Goal: Task Accomplishment & Management: Complete application form

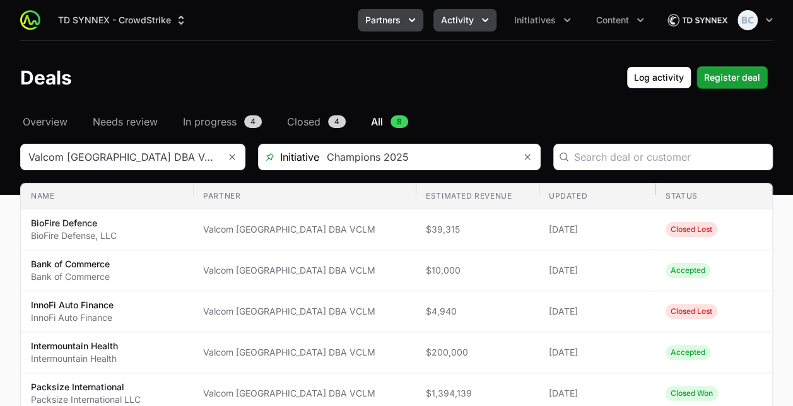
click at [404, 21] on button "Partners" at bounding box center [391, 20] width 66 height 23
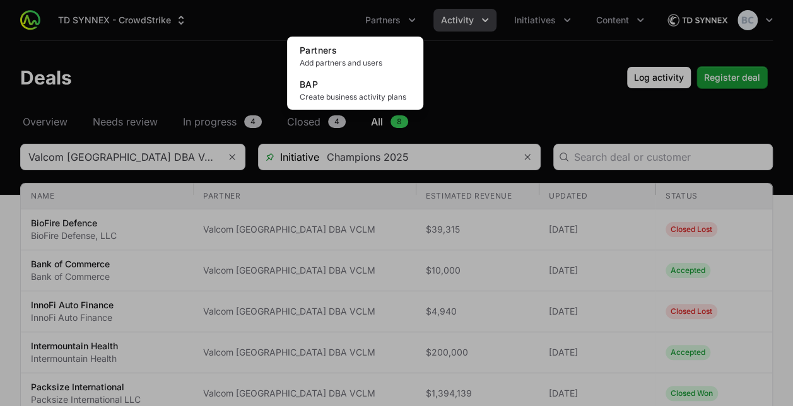
click at [450, 28] on div "Partners menu" at bounding box center [396, 203] width 793 height 406
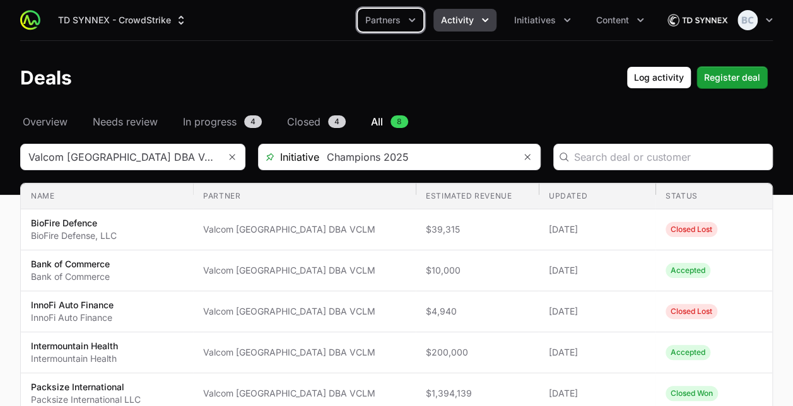
click at [460, 15] on span "Activity" at bounding box center [457, 20] width 33 height 13
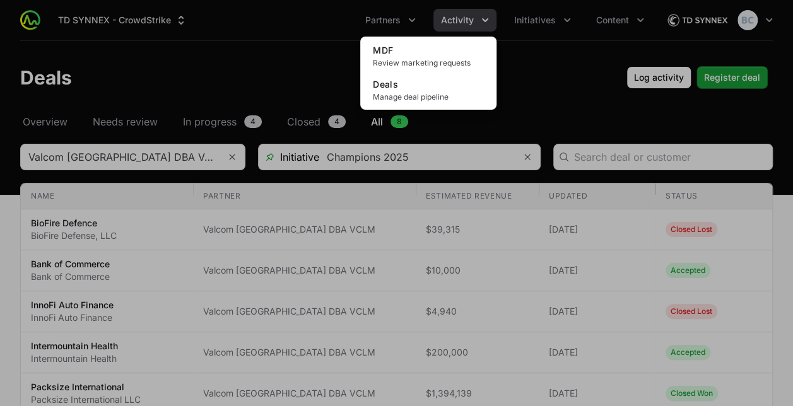
click at [526, 19] on div "Activity menu" at bounding box center [396, 203] width 793 height 406
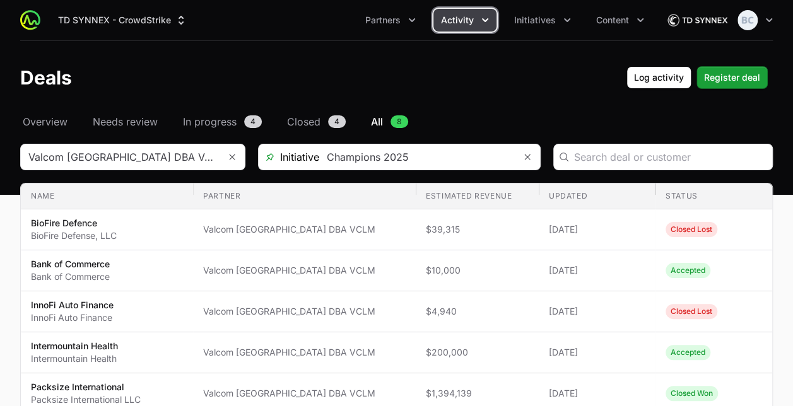
click at [526, 19] on span "Initiatives" at bounding box center [535, 20] width 42 height 13
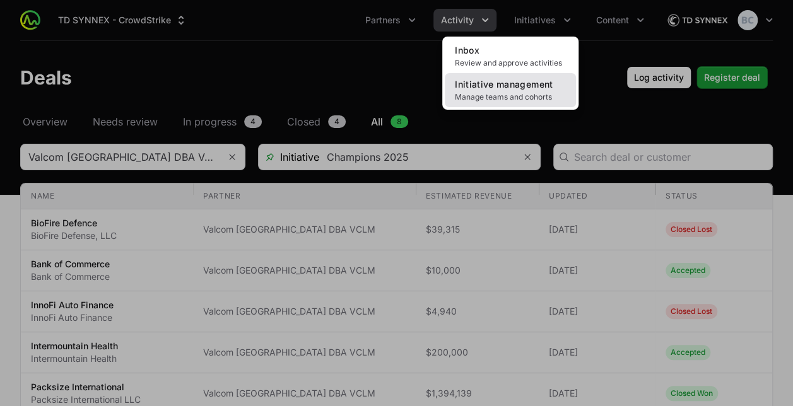
click at [484, 89] on span "Initiative management" at bounding box center [504, 84] width 98 height 11
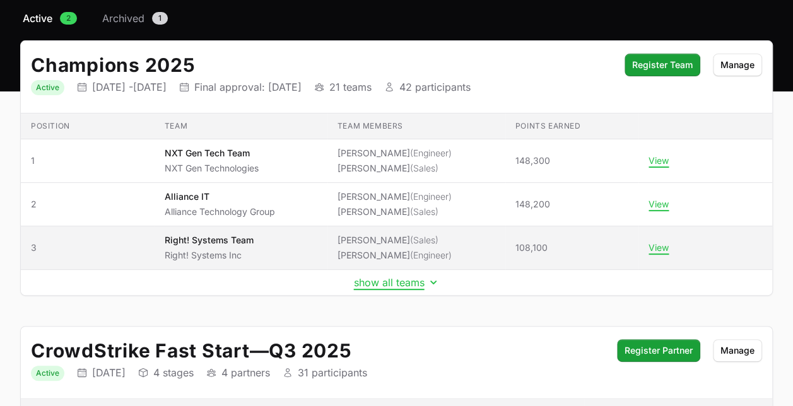
scroll to position [104, 0]
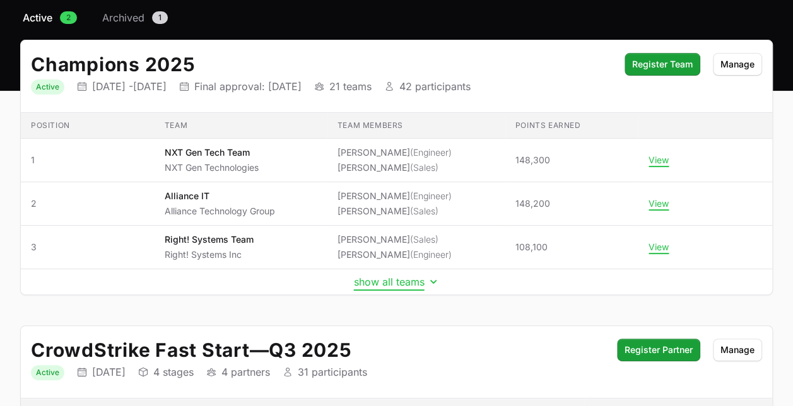
click at [390, 280] on button "show all teams" at bounding box center [397, 282] width 86 height 13
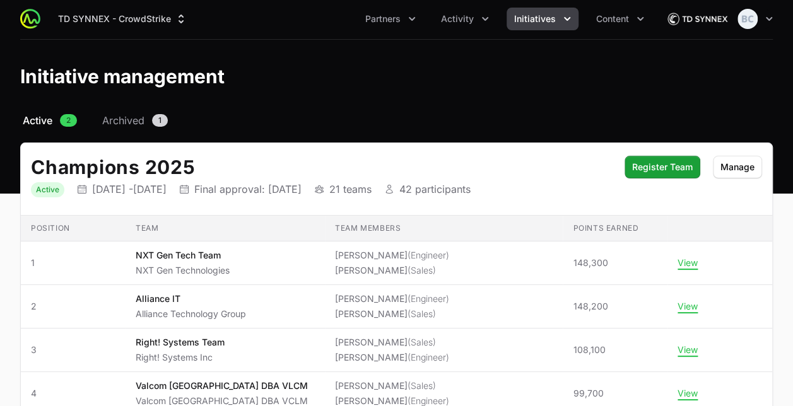
scroll to position [0, 0]
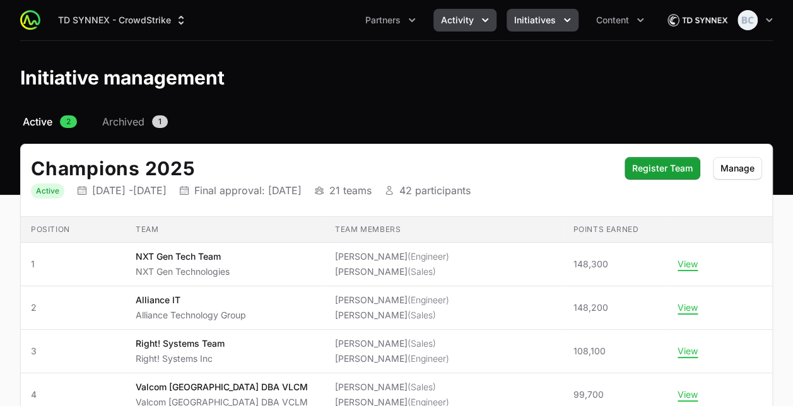
click at [473, 21] on span "Activity" at bounding box center [457, 20] width 33 height 13
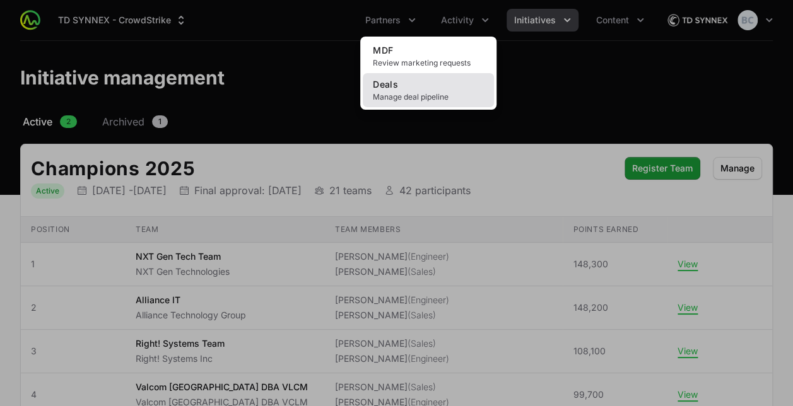
click at [412, 88] on link "Deals Manage deal pipeline" at bounding box center [428, 90] width 131 height 34
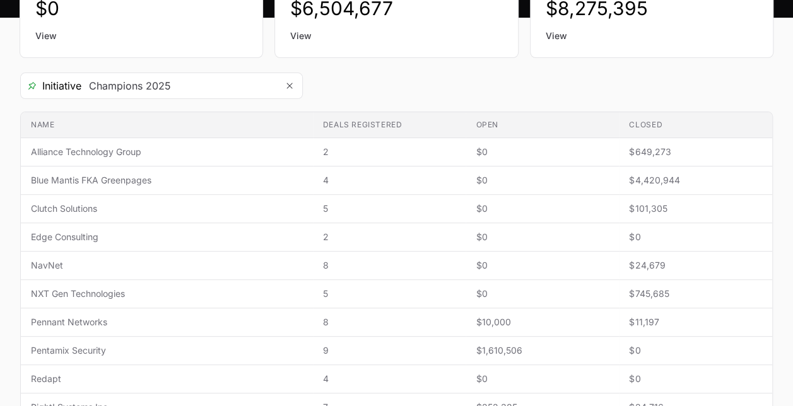
scroll to position [178, 0]
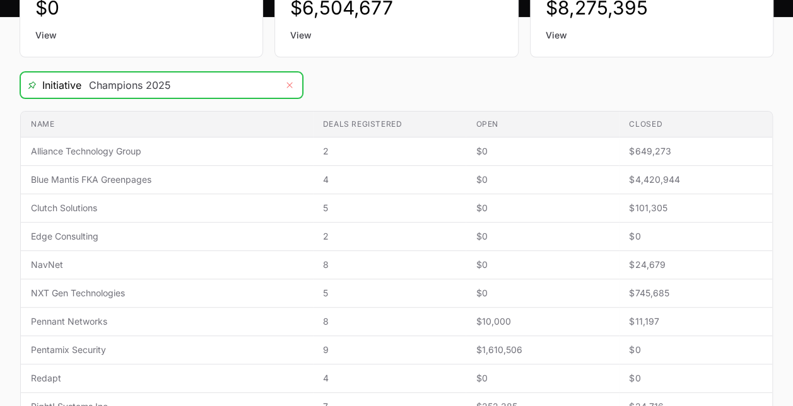
click at [291, 83] on icon "Remove" at bounding box center [290, 86] width 6 height 6
click at [291, 83] on icon "Open" at bounding box center [289, 85] width 10 height 4
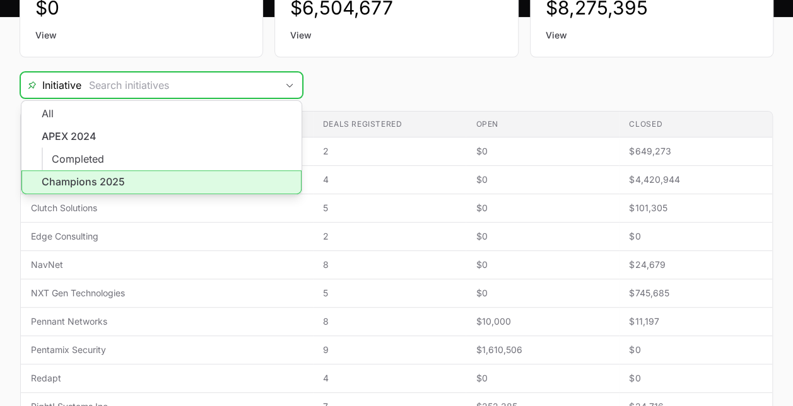
click at [212, 185] on li "Champions 2025" at bounding box center [161, 182] width 280 height 24
type input "Champions 2025"
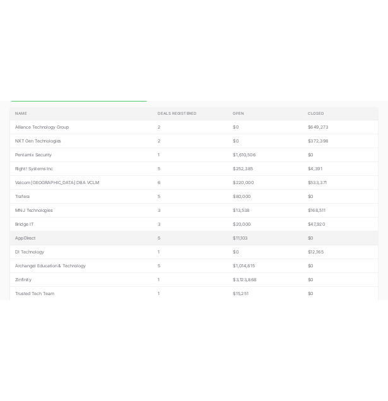
scroll to position [277, 0]
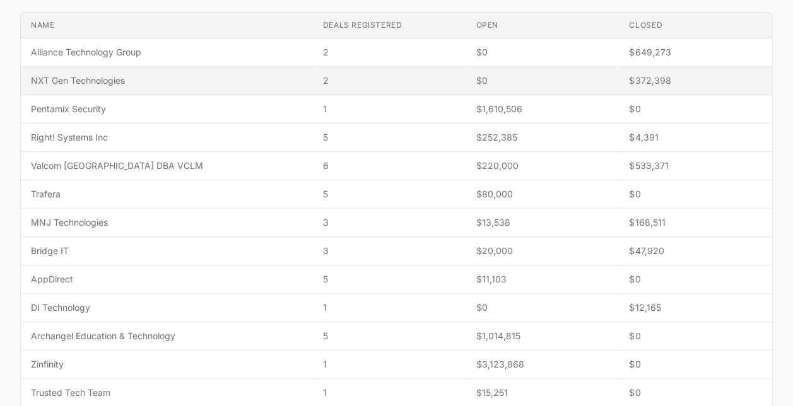
type input "Champions 2025"
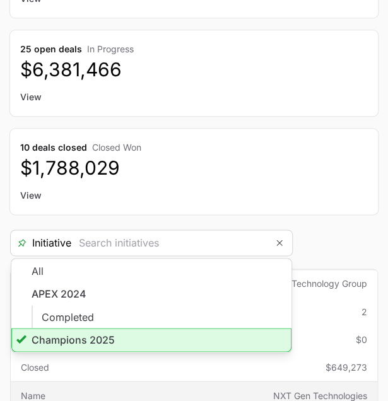
type input "Champions 2025"
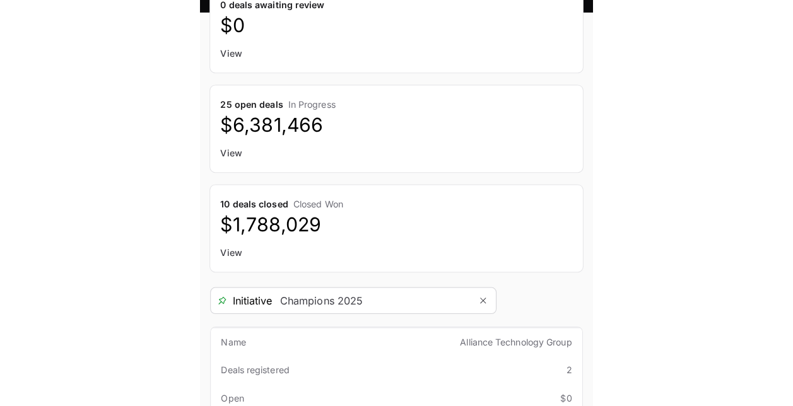
scroll to position [0, 0]
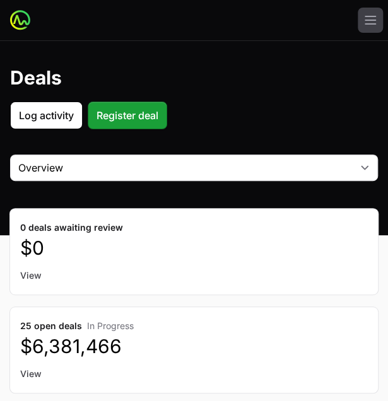
type input "Champions 2025"
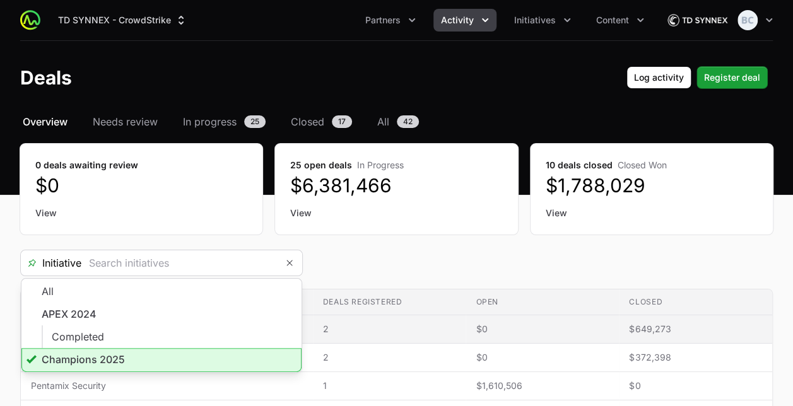
type input "Champions 2025"
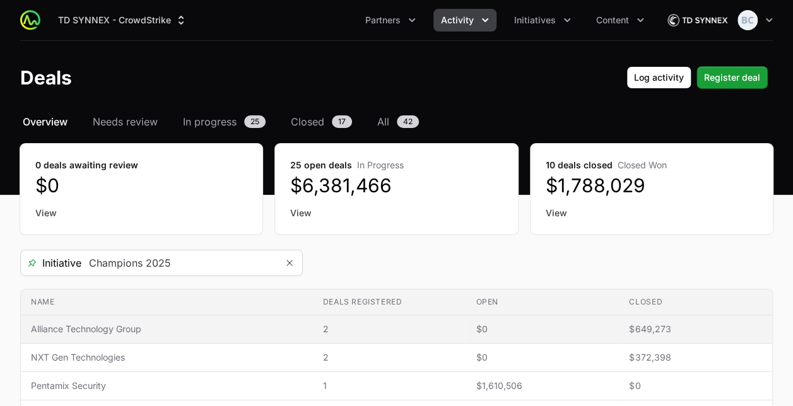
click at [397, 317] on td "Deals registered 2" at bounding box center [389, 329] width 153 height 28
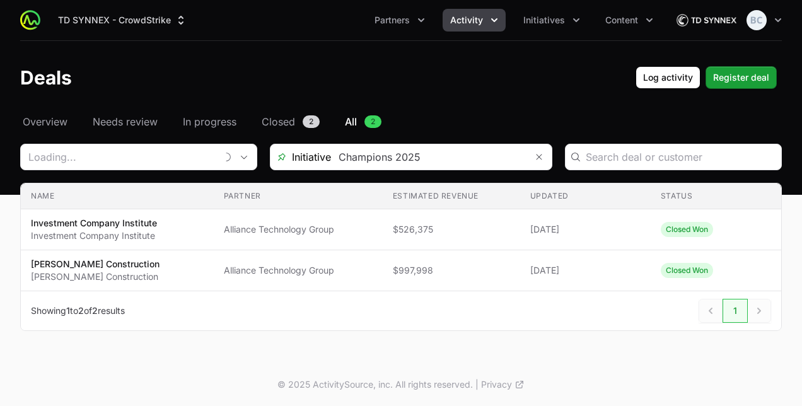
type input "Alliance Technology Group"
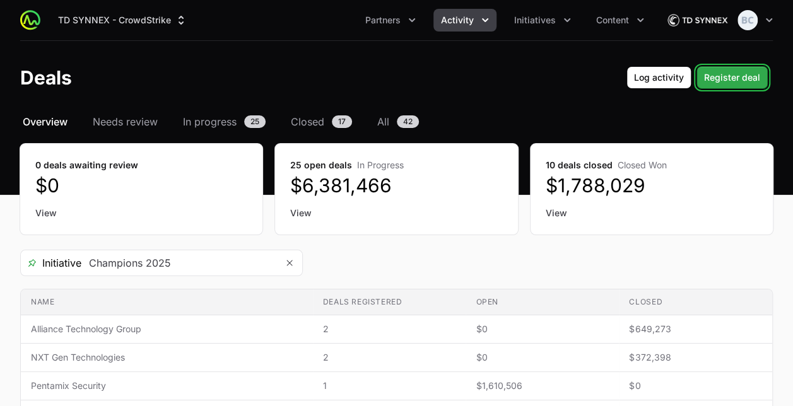
click at [749, 77] on span "Register deal" at bounding box center [732, 77] width 56 height 15
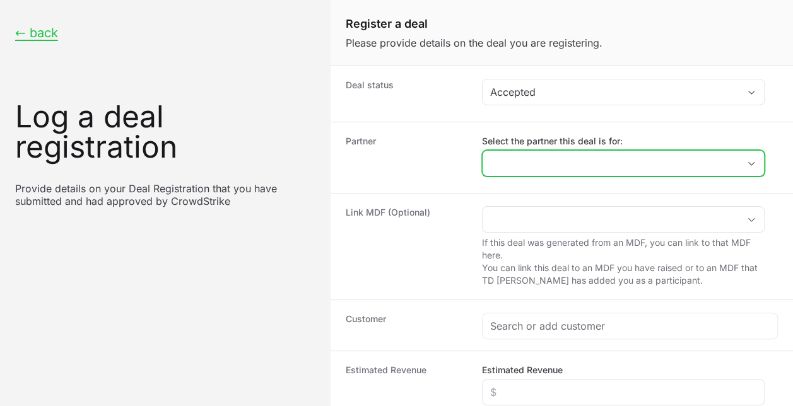
click at [624, 160] on input "Select the partner this deal is for:" at bounding box center [610, 163] width 256 height 25
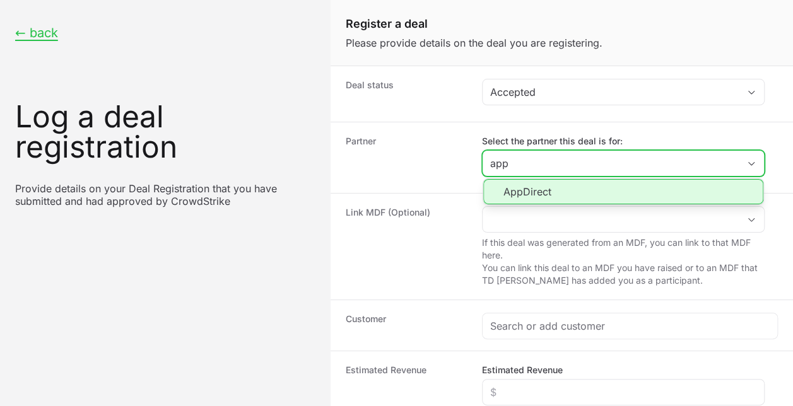
click at [597, 192] on li "AppDirect" at bounding box center [623, 191] width 280 height 25
type input "AppDirect"
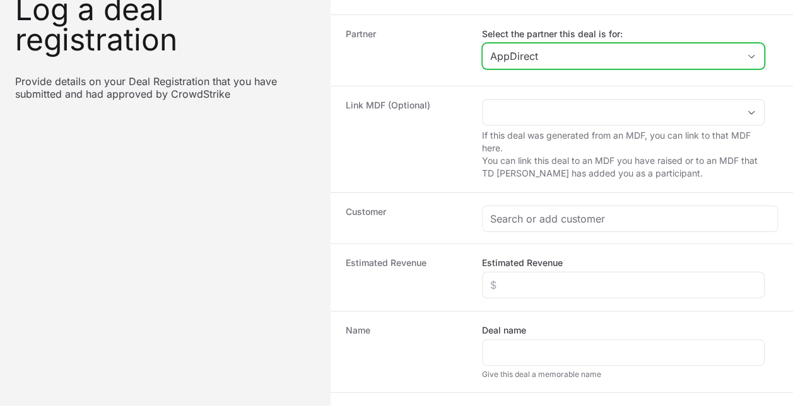
scroll to position [112, 0]
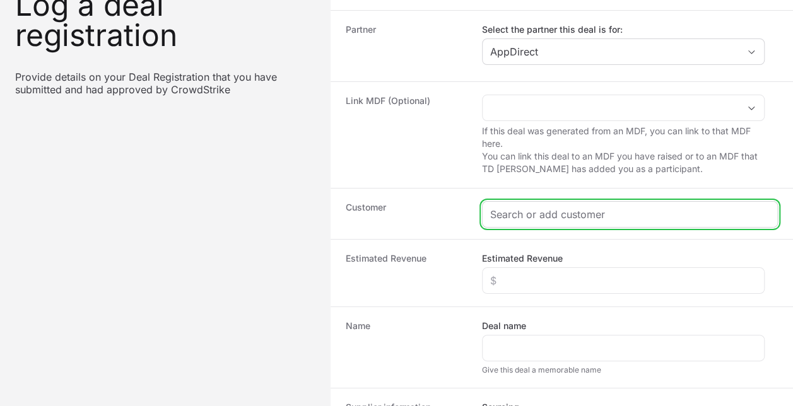
click at [567, 208] on input "Create activity form" at bounding box center [629, 214] width 279 height 15
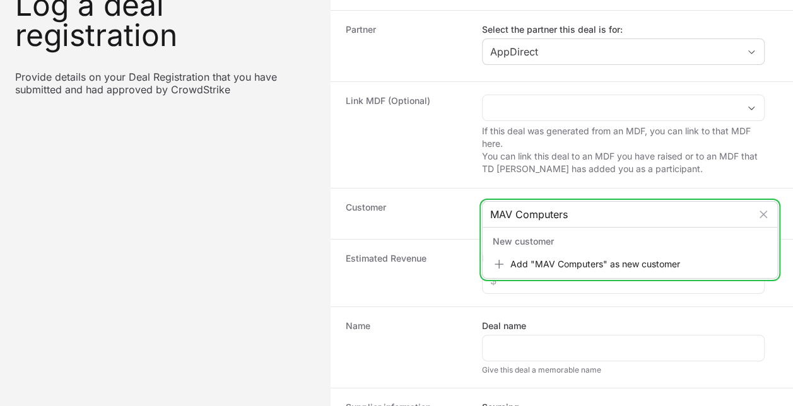
type input "MAV Computers"
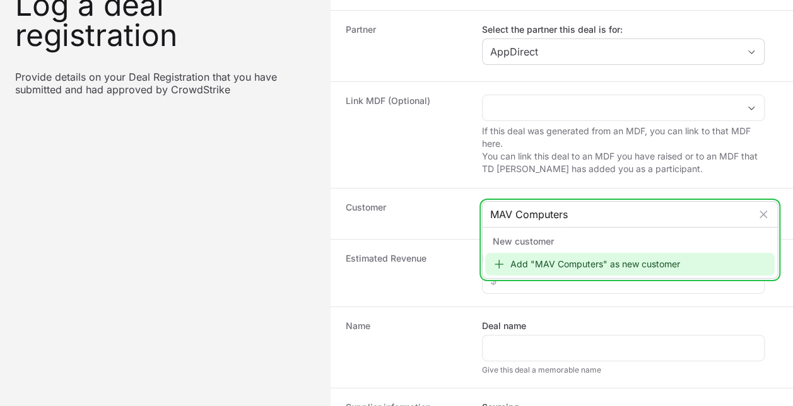
click at [585, 260] on div "Add "MAV Computers" as new customer" at bounding box center [629, 264] width 289 height 23
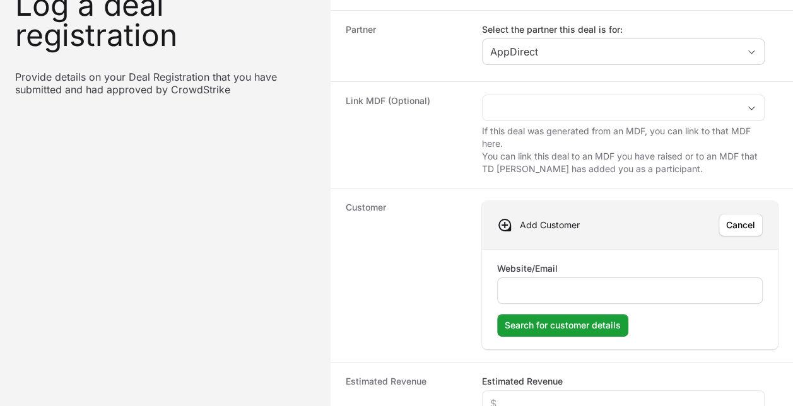
drag, startPoint x: 583, startPoint y: 276, endPoint x: 577, endPoint y: 284, distance: 9.5
click at [577, 284] on div "Create activity form" at bounding box center [630, 290] width 266 height 26
click at [577, 284] on input "Website/Email" at bounding box center [629, 290] width 249 height 15
paste input "[URL][DOMAIN_NAME]"
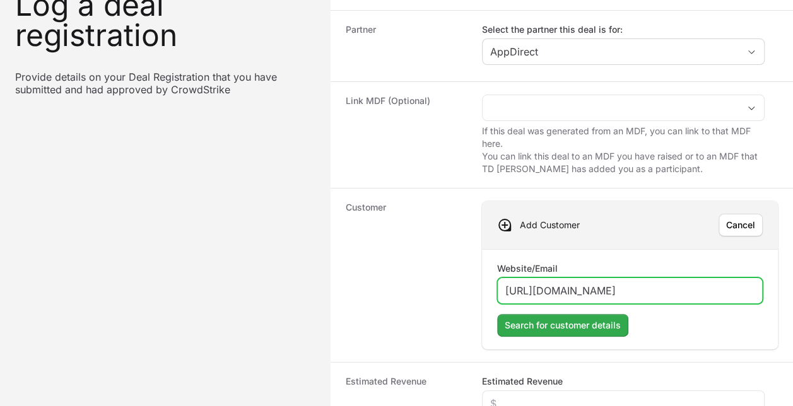
type input "[URL][DOMAIN_NAME]"
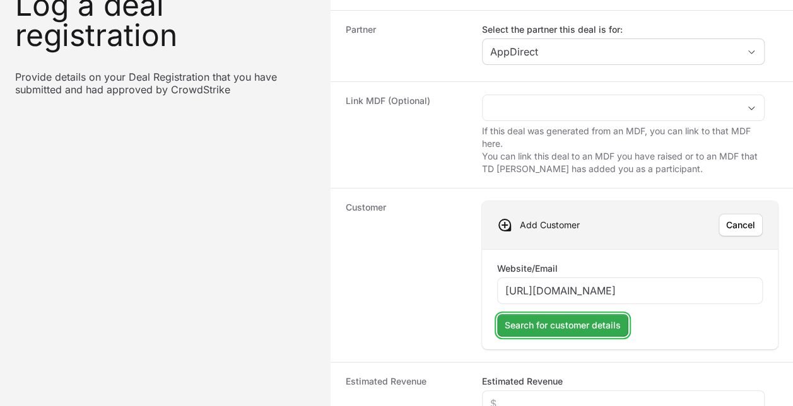
click at [571, 324] on span "Search for customer details" at bounding box center [563, 325] width 116 height 15
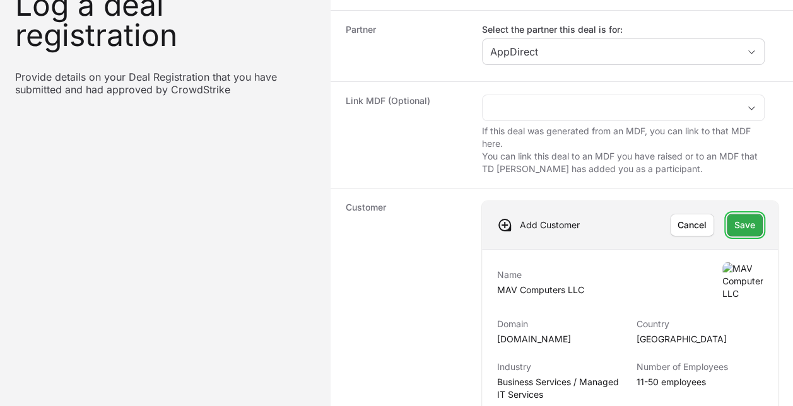
click at [740, 225] on span "Save" at bounding box center [744, 225] width 21 height 15
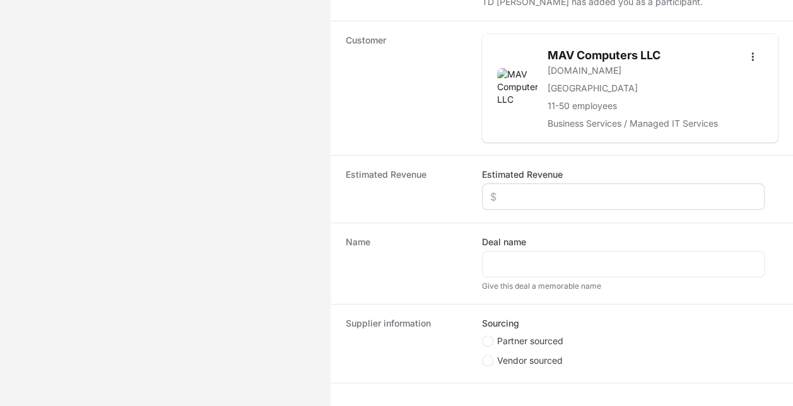
scroll to position [280, 0]
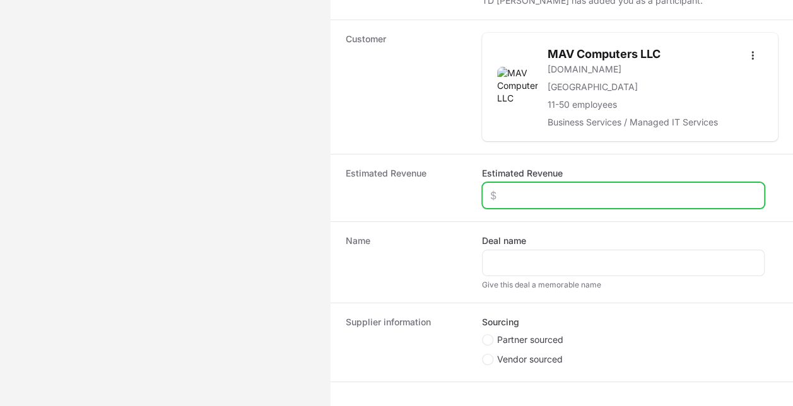
click at [541, 188] on input "Estimated Revenue" at bounding box center [623, 195] width 266 height 15
type input "$10,000"
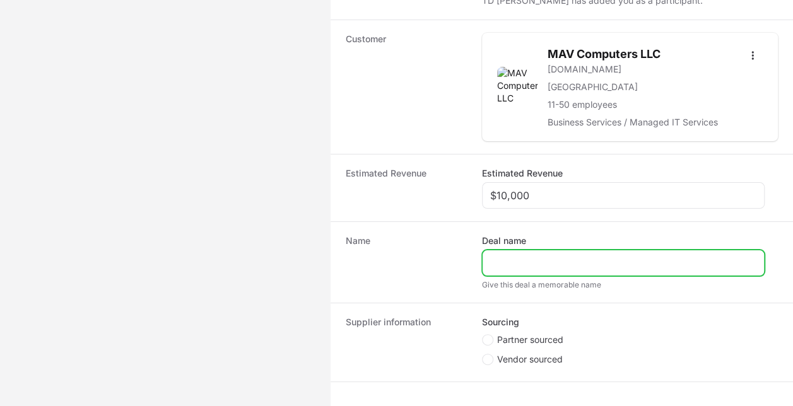
click at [517, 264] on input "Deal name" at bounding box center [623, 262] width 266 height 15
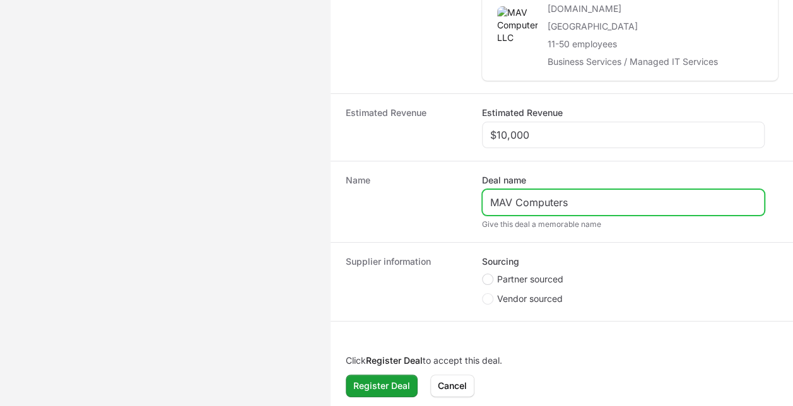
type input "MAV Computers"
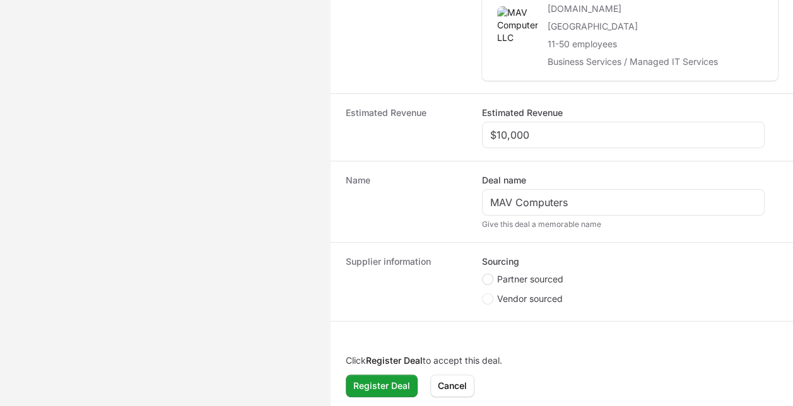
click at [491, 276] on span "Create activity form" at bounding box center [487, 279] width 11 height 11
click at [483, 275] on input "Partner sourced" at bounding box center [482, 274] width 1 height 1
radio input "true"
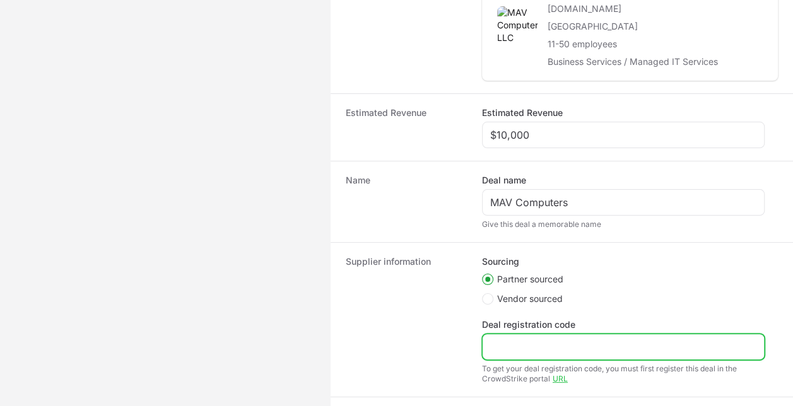
click at [516, 341] on input "Deal registration code" at bounding box center [623, 346] width 266 height 15
paste input "DR-090dabe3"
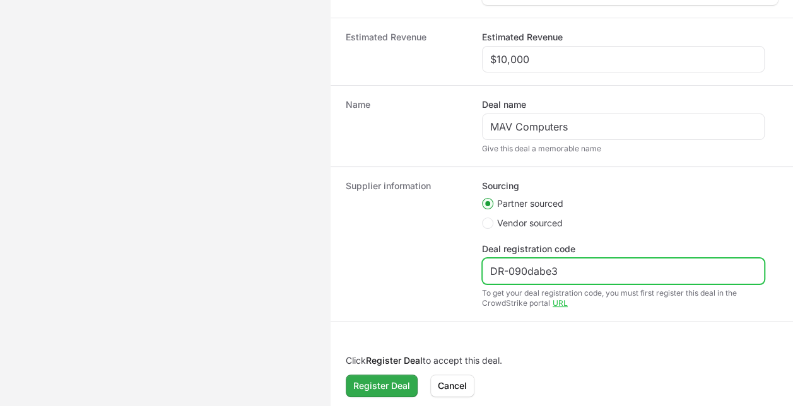
type input "DR-090dabe3"
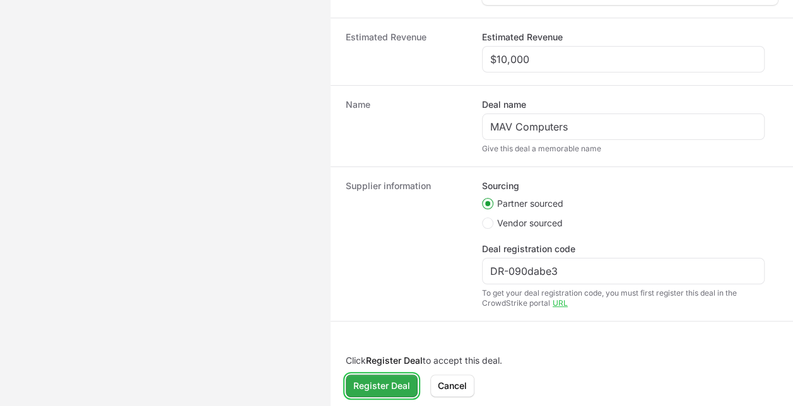
click at [396, 378] on span "Register Deal" at bounding box center [381, 385] width 57 height 15
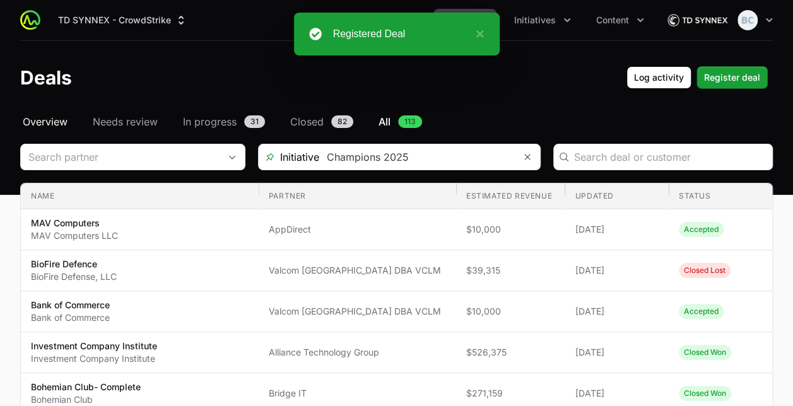
click at [64, 118] on span "Overview" at bounding box center [45, 121] width 45 height 15
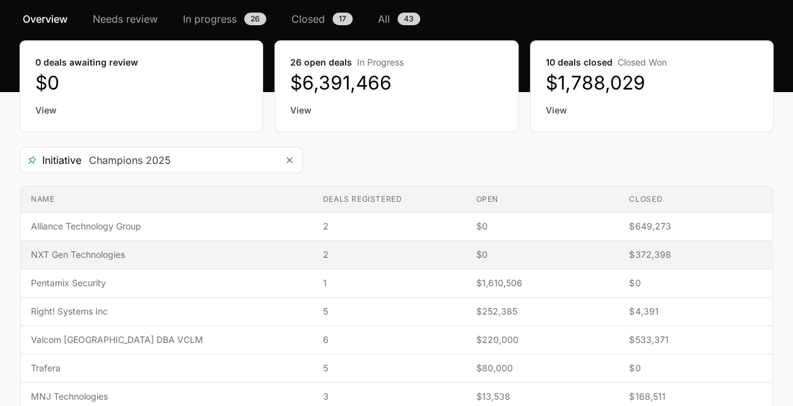
scroll to position [115, 0]
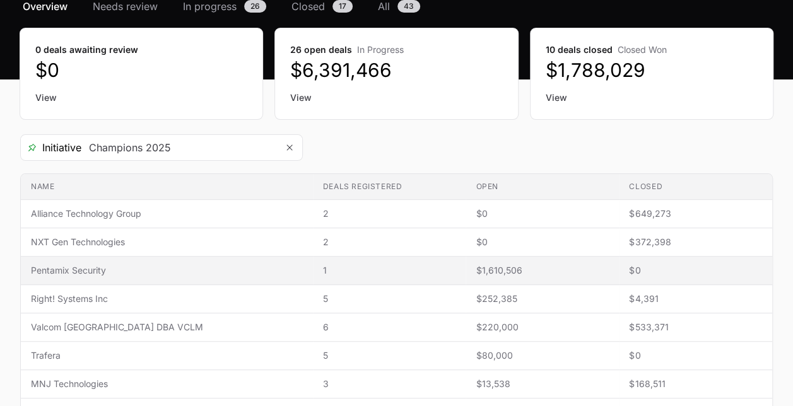
click at [401, 257] on td "Deals registered 1" at bounding box center [389, 271] width 153 height 28
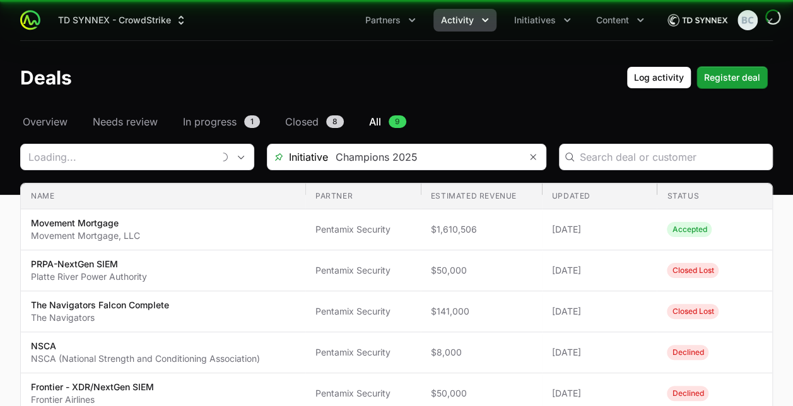
type input "Pentamix Security"
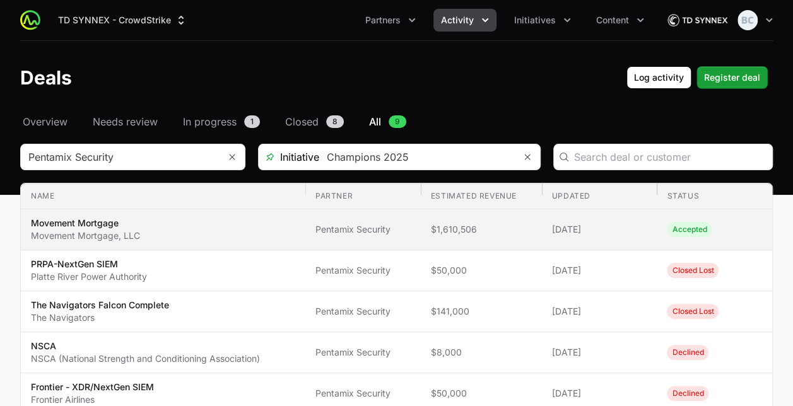
click at [416, 238] on td "Partner Pentamix Security" at bounding box center [362, 229] width 115 height 41
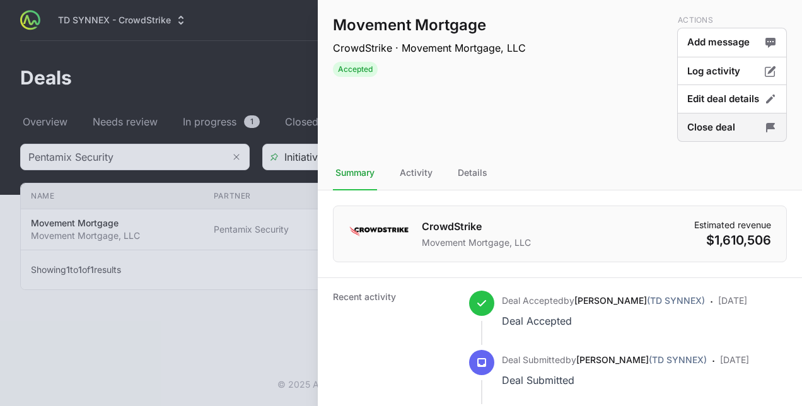
click at [699, 128] on button "Close deal" at bounding box center [732, 128] width 110 height 30
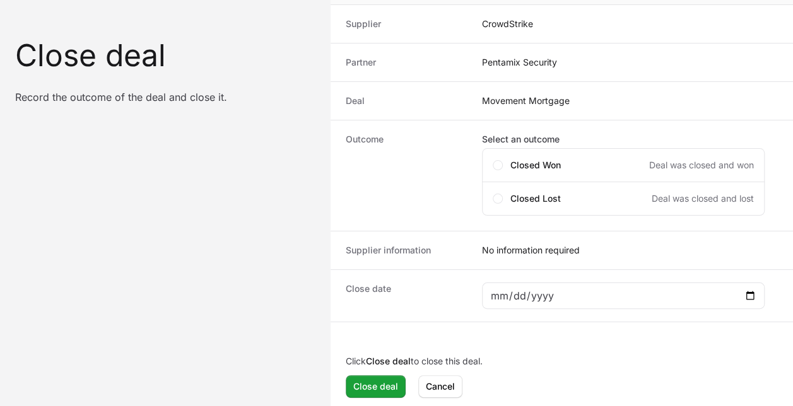
scroll to position [62, 0]
click at [575, 161] on div "Closed Won Deal was closed and won" at bounding box center [631, 164] width 243 height 13
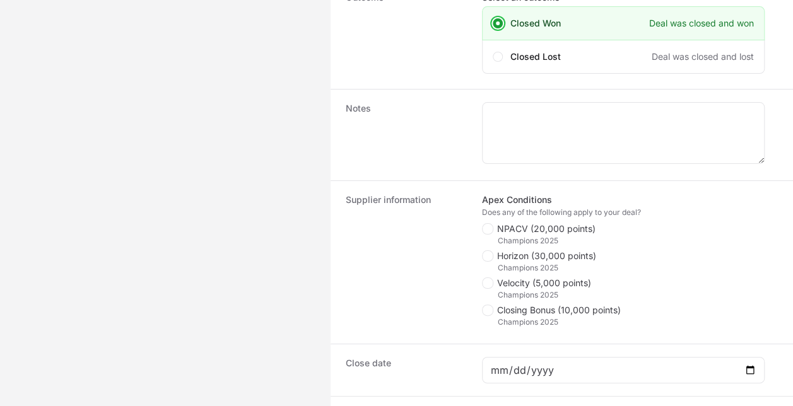
scroll to position [204, 0]
click at [484, 216] on fieldset "Apex Conditions Does any of the following apply to your deal? NPACV (20,000 poi…" at bounding box center [623, 260] width 283 height 137
click at [484, 226] on icon "Close deal form" at bounding box center [487, 228] width 7 height 10
click at [483, 223] on input "NPACV (20,000 points)" at bounding box center [482, 222] width 1 height 1
checkbox input "true"
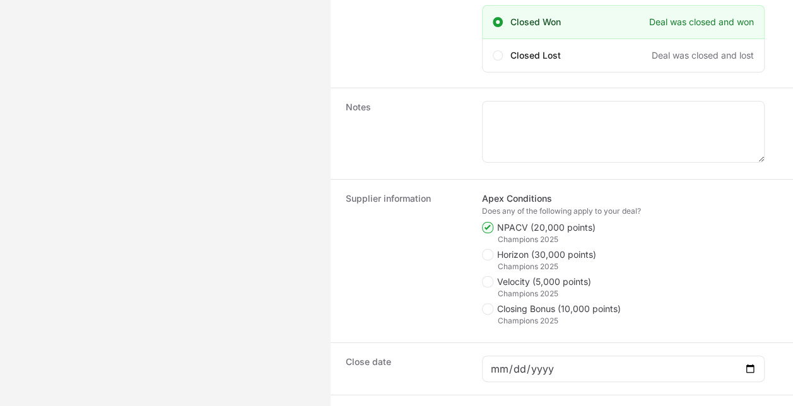
click at [492, 258] on span "Close deal form" at bounding box center [489, 254] width 15 height 11
click at [483, 250] on input "Horizon (30,000 points)" at bounding box center [482, 249] width 1 height 1
click at [491, 255] on icon "Close deal form" at bounding box center [487, 255] width 7 height 10
click at [483, 250] on input "Horizon (30,000 points)" at bounding box center [482, 249] width 1 height 1
checkbox input "false"
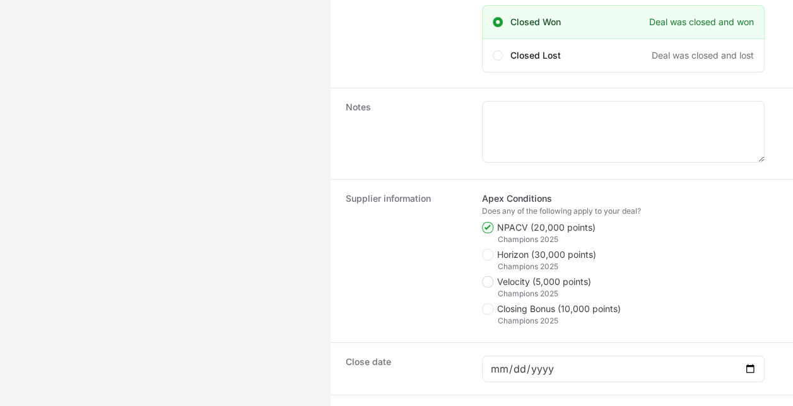
click at [486, 277] on icon "Close deal form" at bounding box center [487, 282] width 7 height 10
click at [483, 276] on input "Velocity (5,000 points)" at bounding box center [482, 276] width 1 height 1
checkbox input "true"
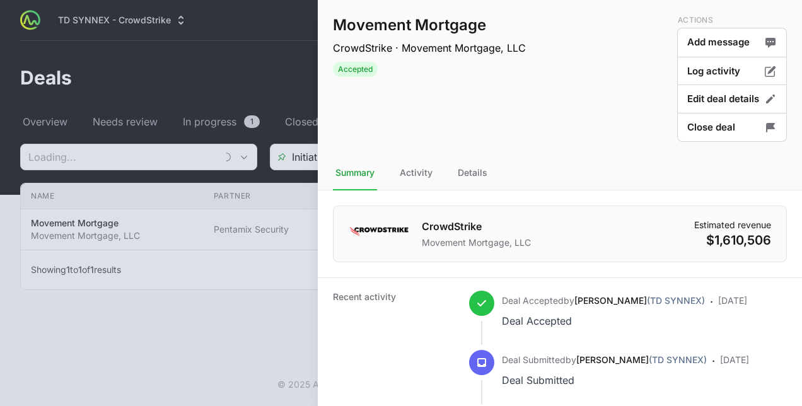
type input "Pentamix Security"
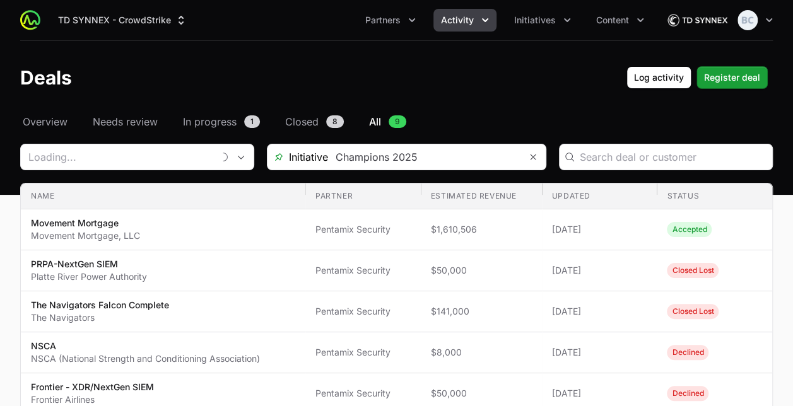
type input "Pentamix Security"
click at [40, 121] on span "Overview" at bounding box center [45, 121] width 45 height 15
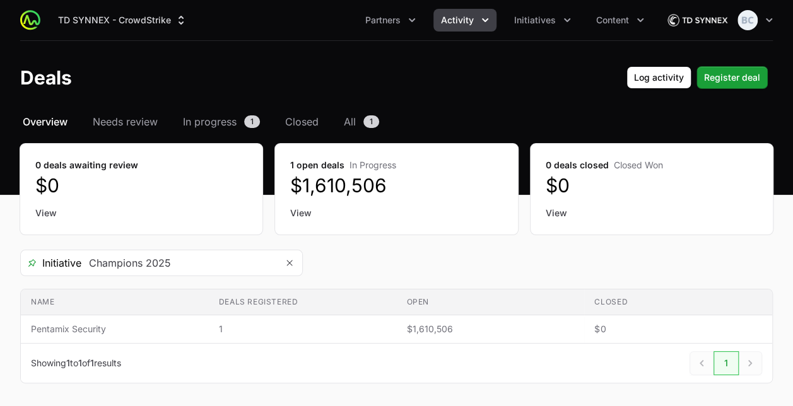
scroll to position [49, 0]
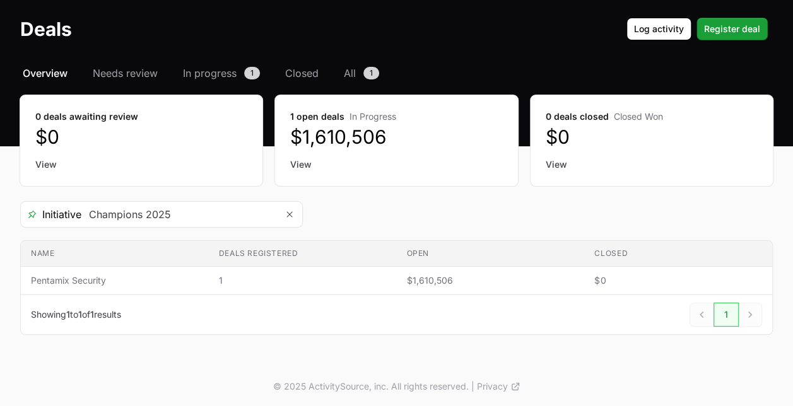
click at [47, 79] on span "Overview" at bounding box center [45, 73] width 45 height 15
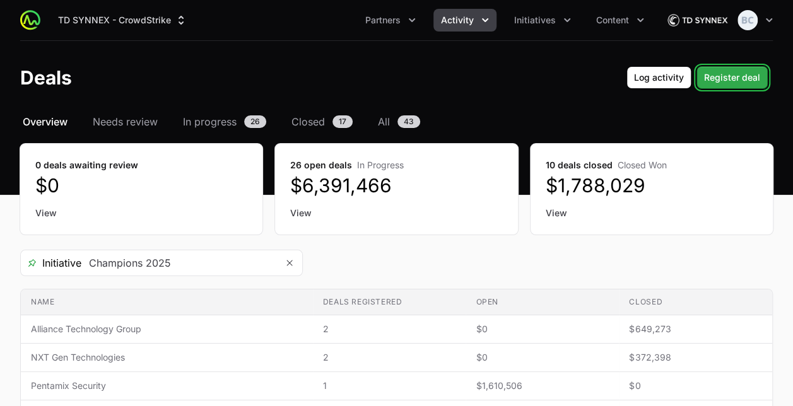
click at [739, 86] on button "Register deal Register deal" at bounding box center [731, 77] width 71 height 23
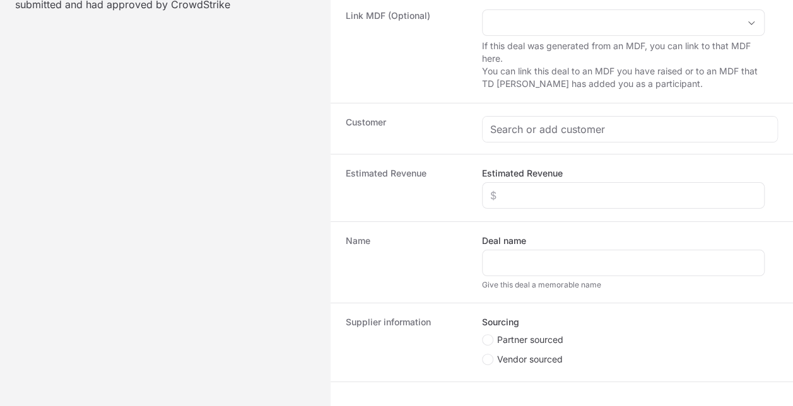
scroll to position [257, 0]
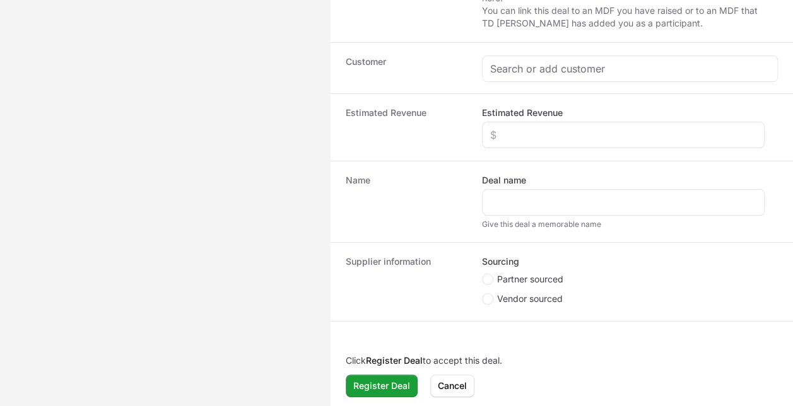
click at [505, 275] on span "Partner sourced" at bounding box center [530, 279] width 66 height 13
click at [483, 275] on input "Partner sourced" at bounding box center [482, 274] width 1 height 1
radio input "true"
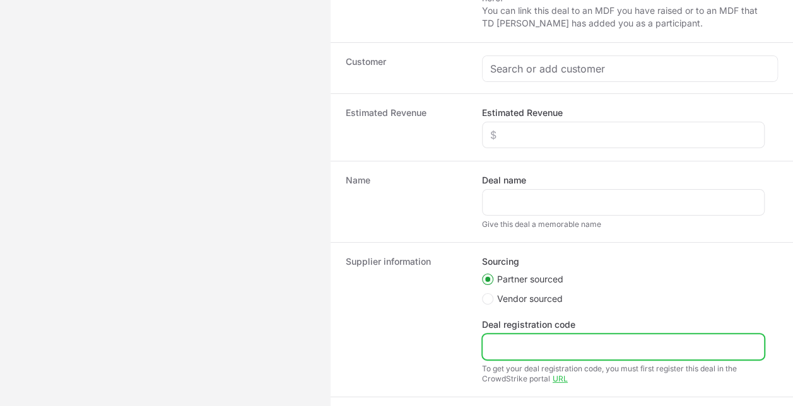
click at [508, 341] on input "Deal registration code" at bounding box center [623, 346] width 266 height 15
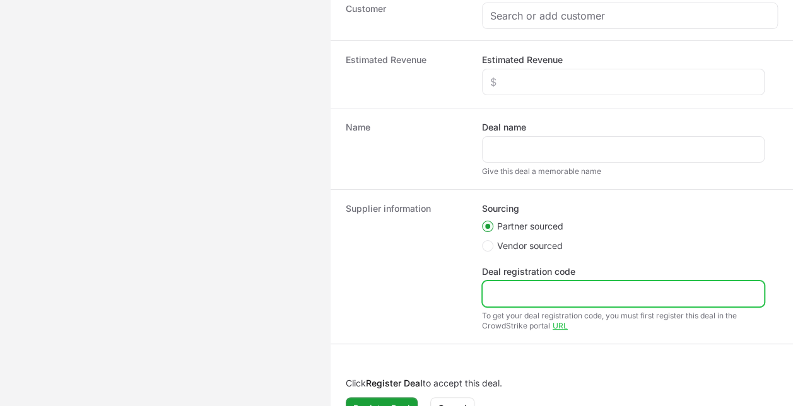
scroll to position [333, 0]
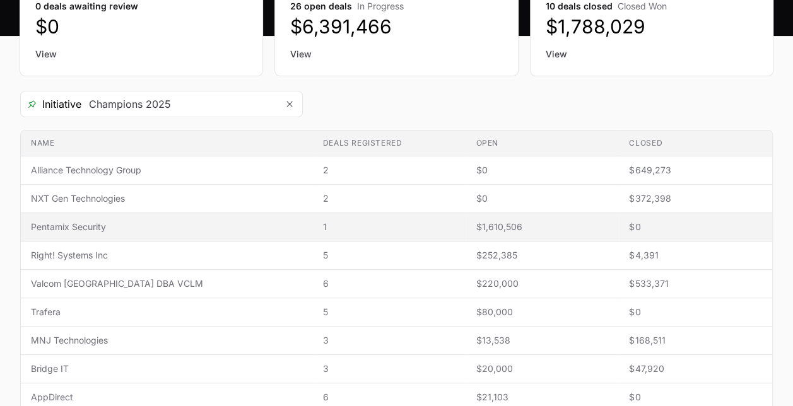
scroll to position [169, 0]
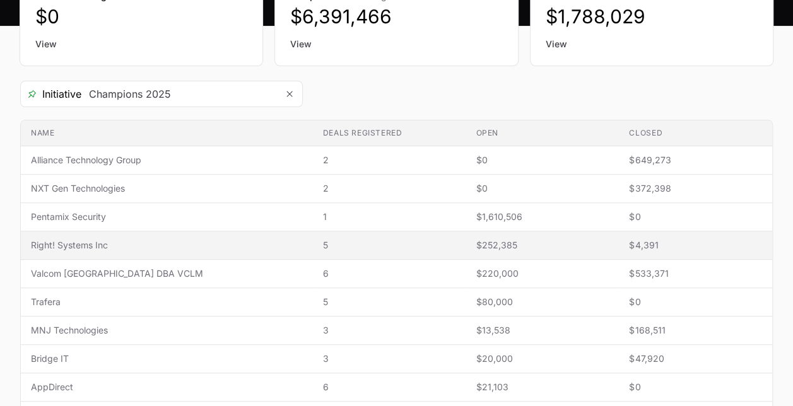
click at [221, 246] on span "Right! Systems Inc" at bounding box center [167, 245] width 272 height 13
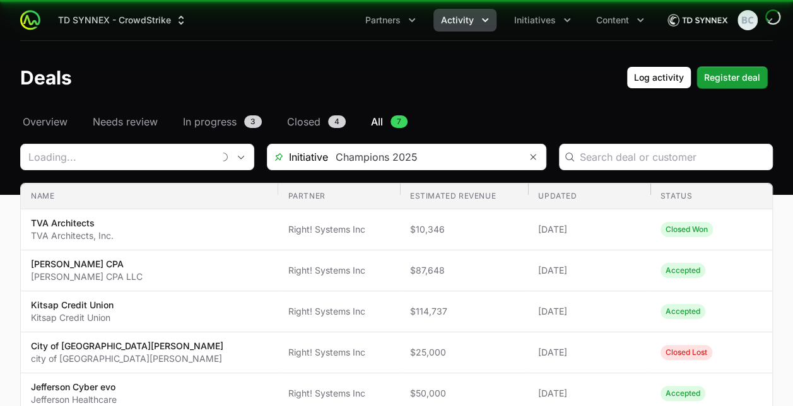
type input "Right! Systems Inc"
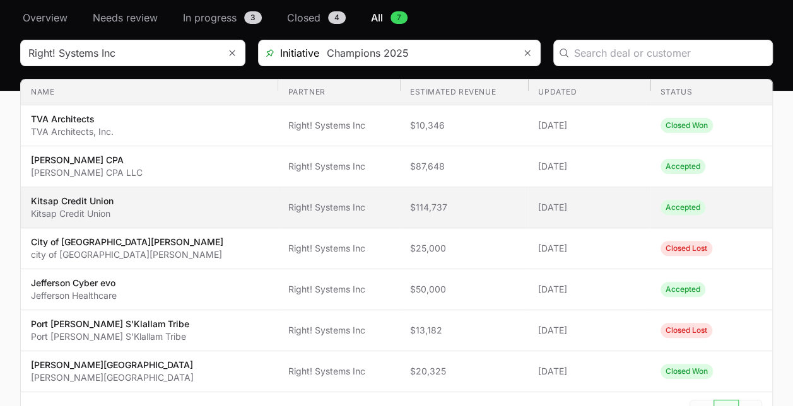
scroll to position [105, 0]
